Goal: Contribute content: Add original content to the website for others to see

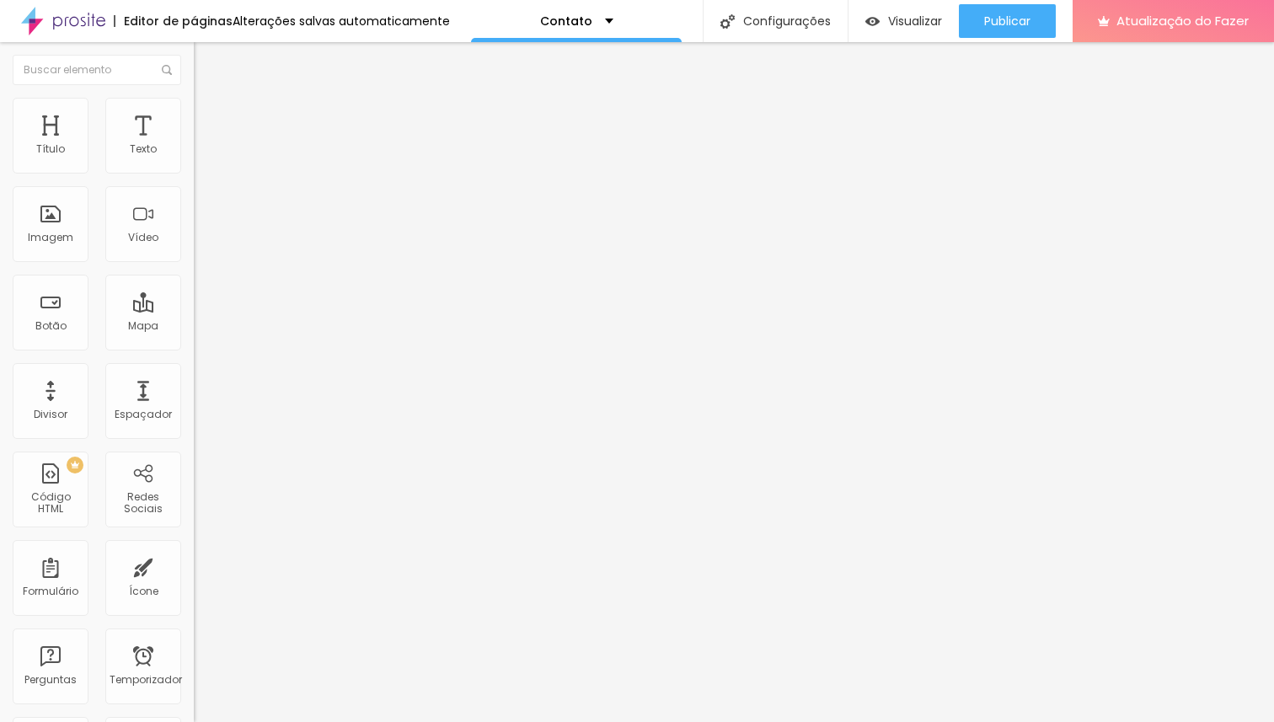
click at [204, 145] on font "Trocar imagem" at bounding box center [245, 138] width 82 height 14
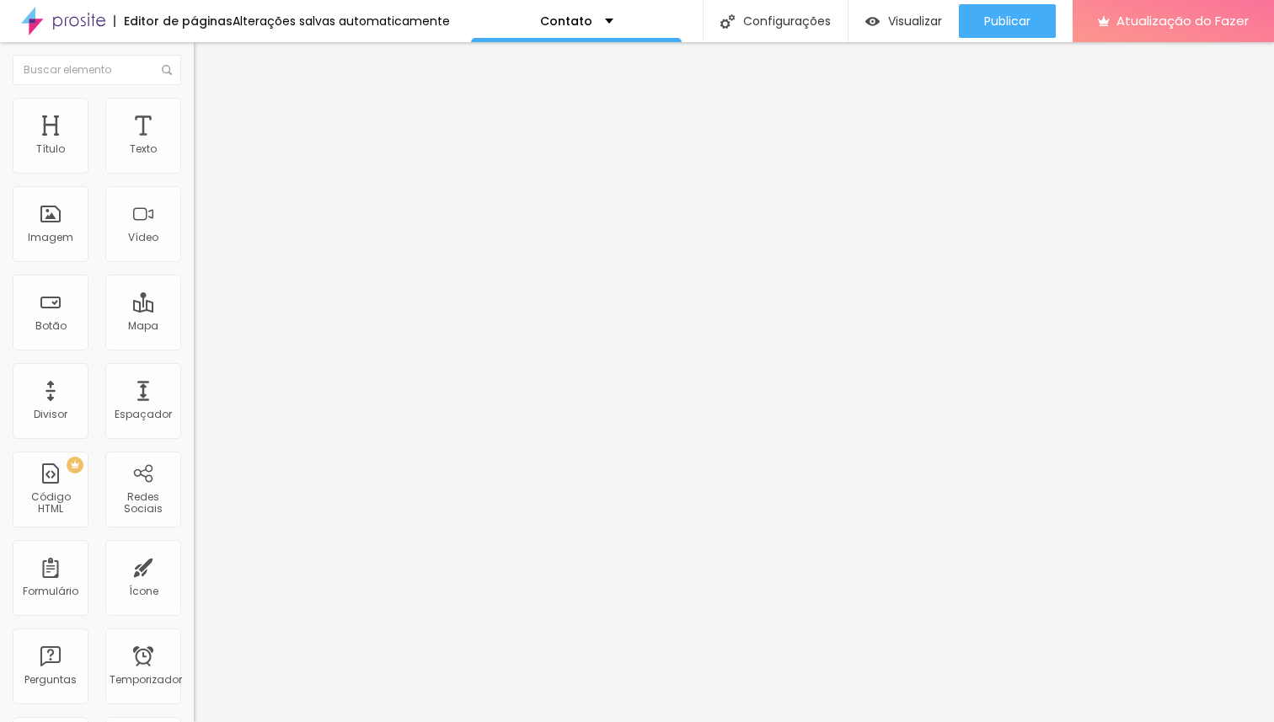
scroll to position [0, 0]
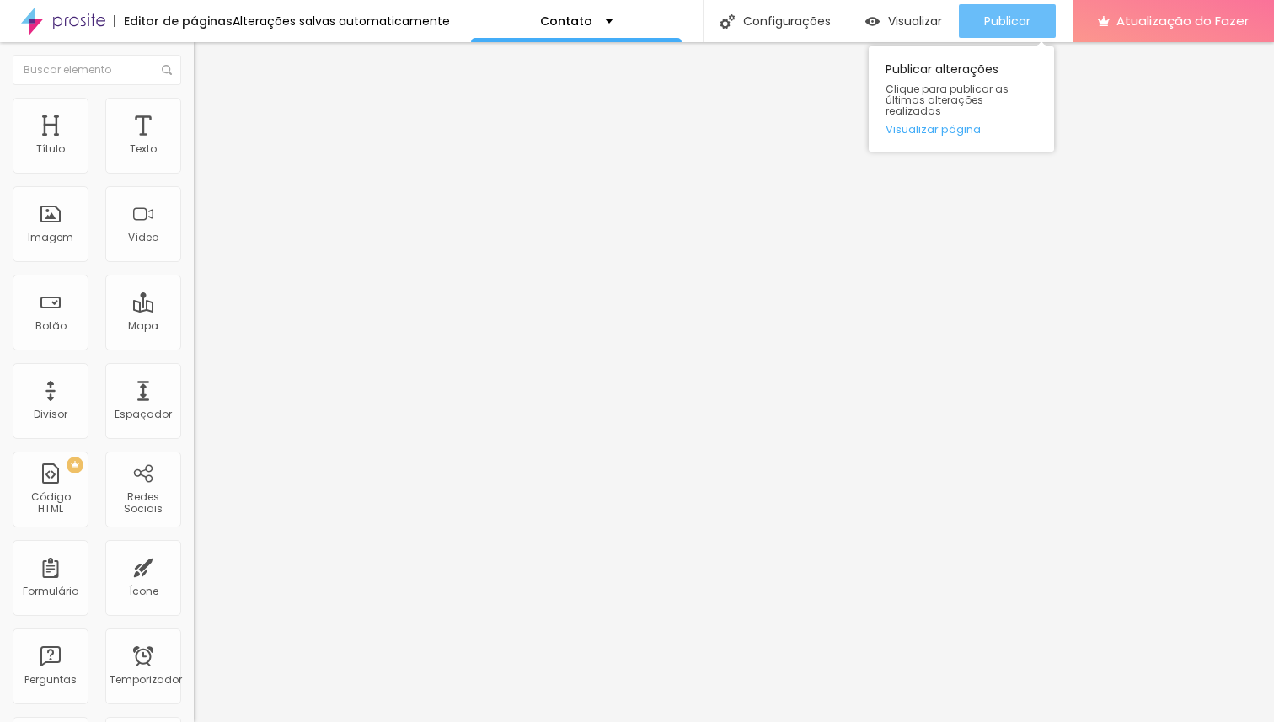
click at [979, 11] on button "Publicar" at bounding box center [1007, 21] width 97 height 34
click at [984, 8] on div "Publicar" at bounding box center [1007, 21] width 46 height 34
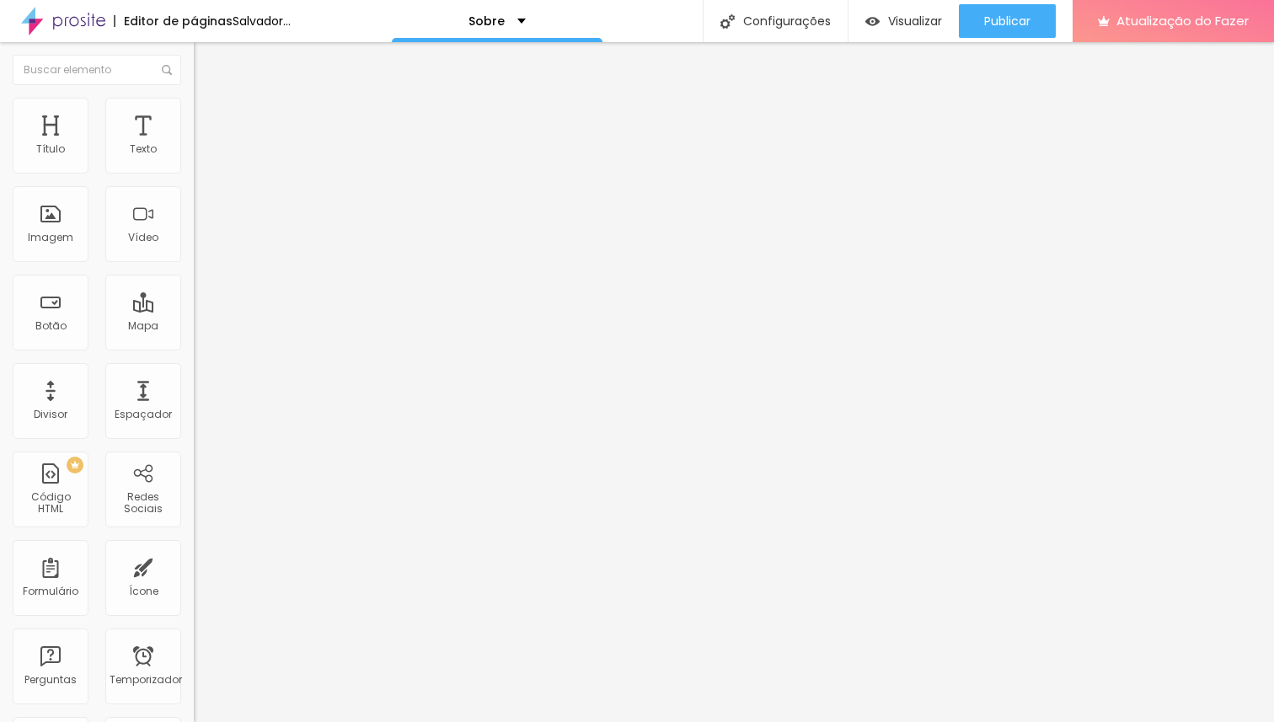
click at [204, 145] on font "Trocar imagem" at bounding box center [245, 138] width 82 height 14
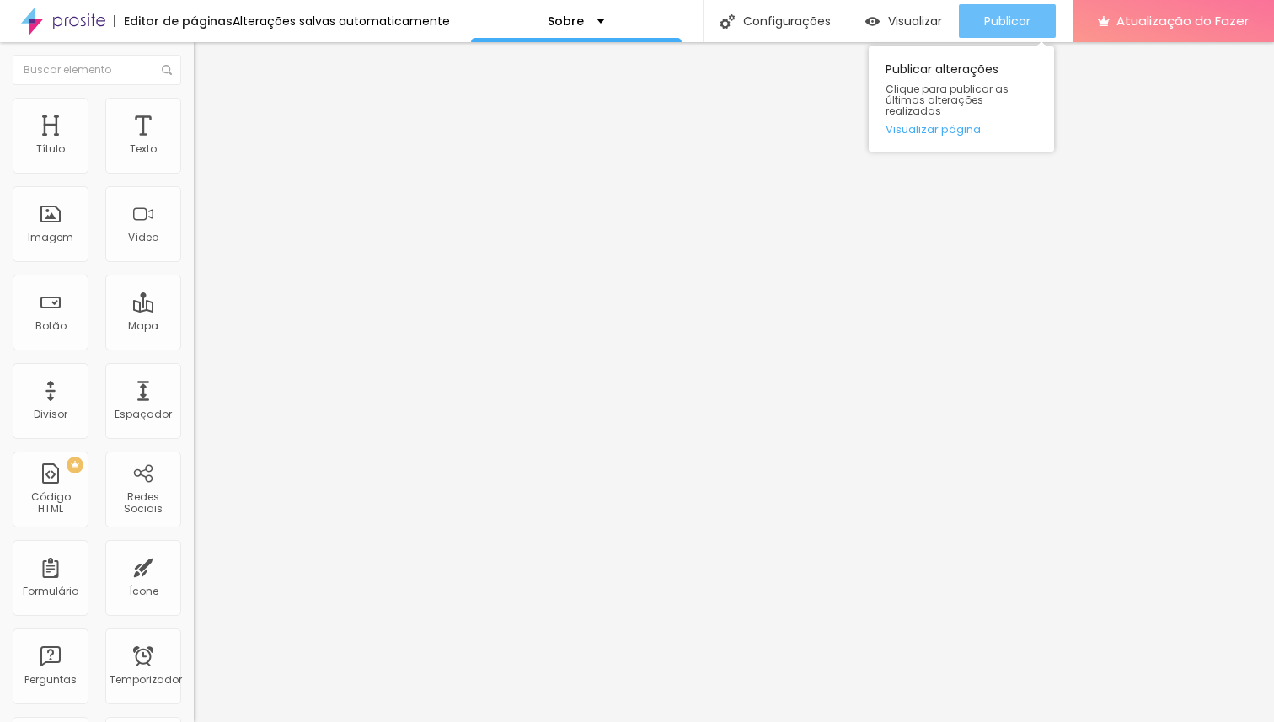
click at [991, 15] on font "Publicar" at bounding box center [1007, 21] width 46 height 17
